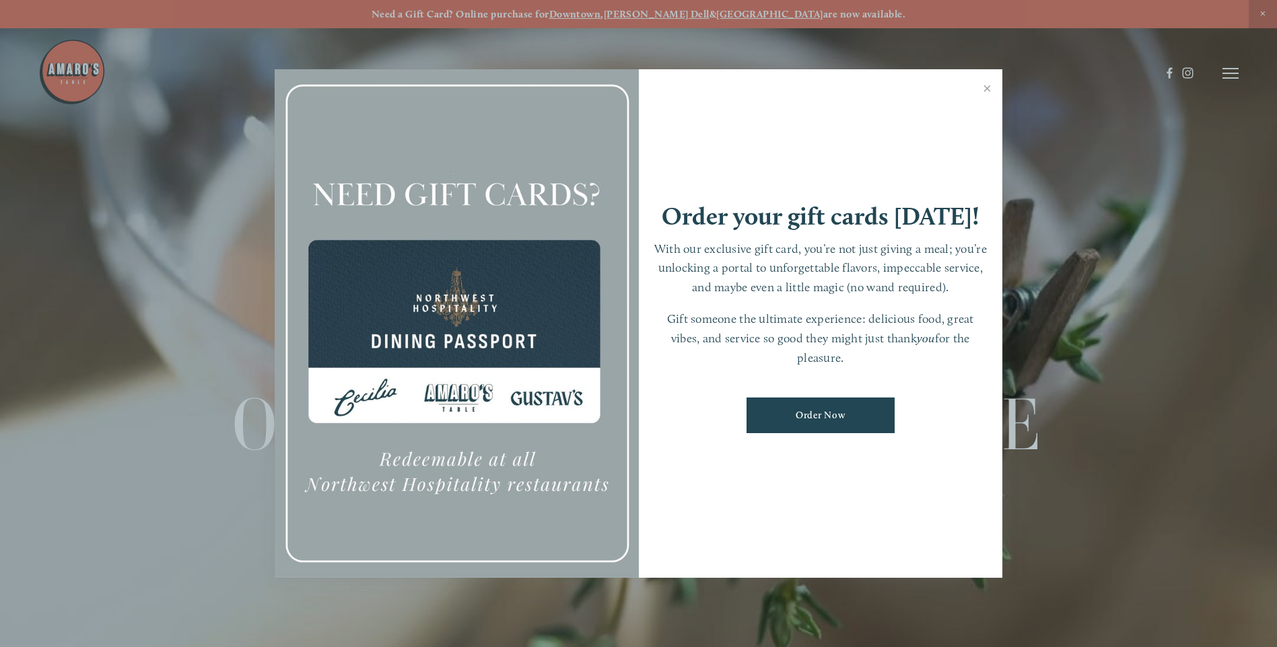
click at [1232, 70] on div at bounding box center [638, 323] width 1277 height 647
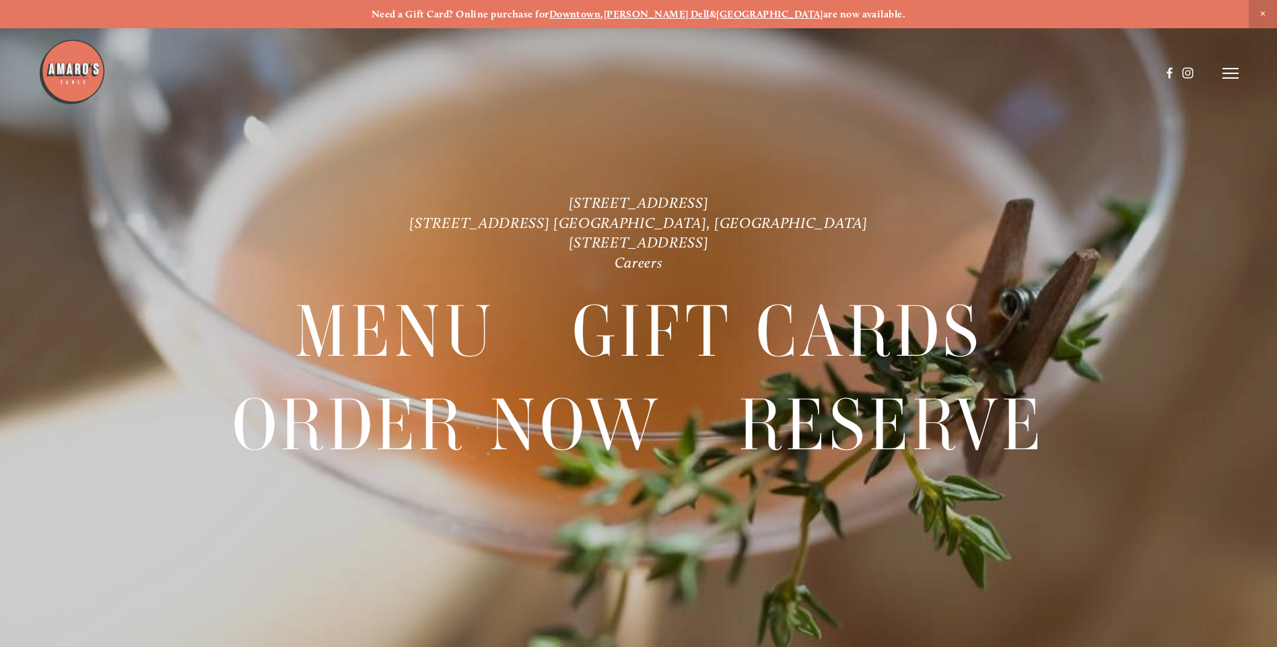
click at [1232, 73] on line at bounding box center [1230, 73] width 16 height 0
click at [1130, 75] on span "Reserve" at bounding box center [1132, 73] width 36 height 13
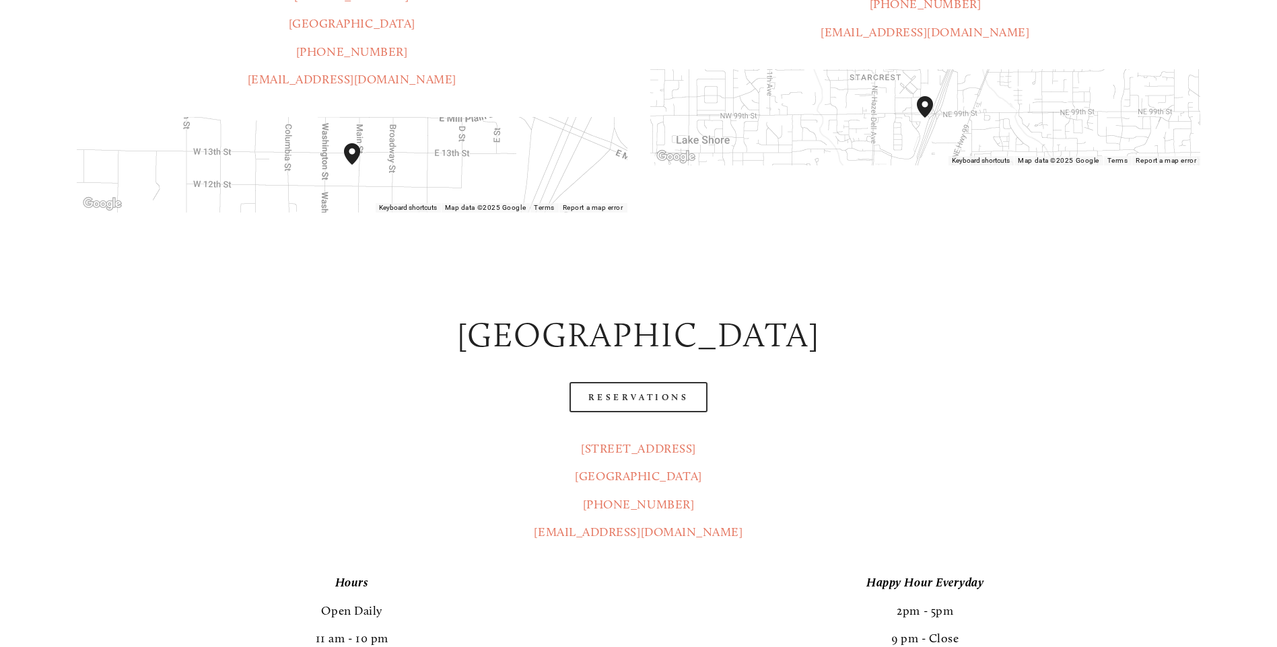
scroll to position [538, 0]
click at [635, 382] on link "Reservations" at bounding box center [638, 397] width 139 height 30
